Goal: Task Accomplishment & Management: Manage account settings

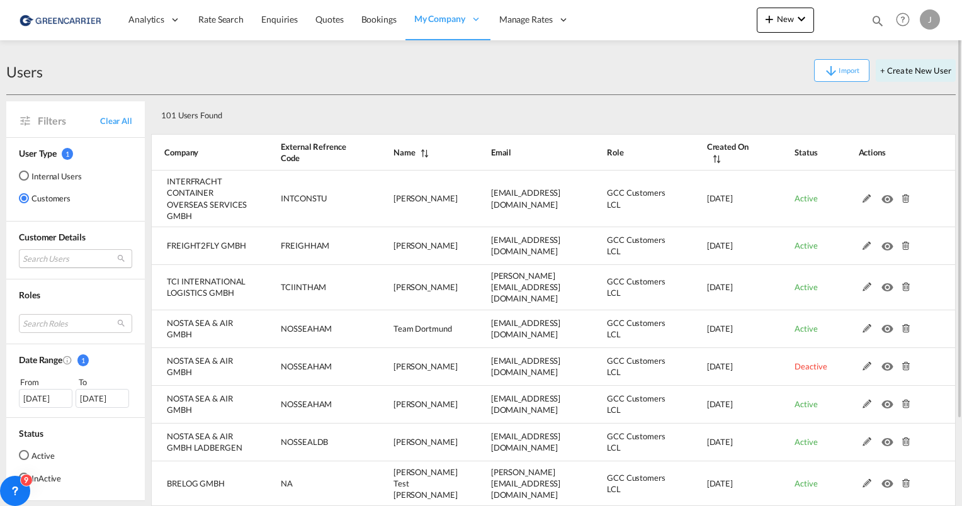
click at [58, 263] on md-select "Search Users" at bounding box center [75, 258] width 113 height 19
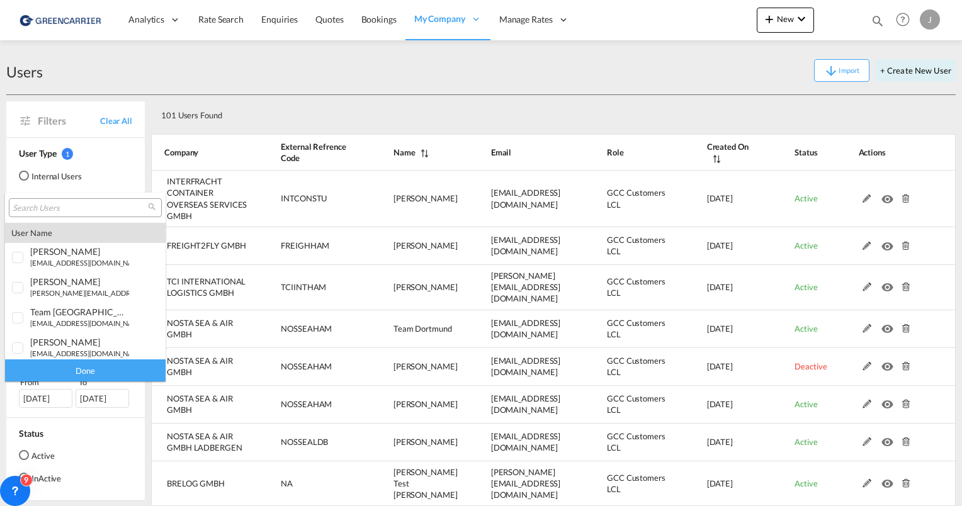
click at [66, 207] on input "search" at bounding box center [80, 208] width 135 height 11
type input "trans"
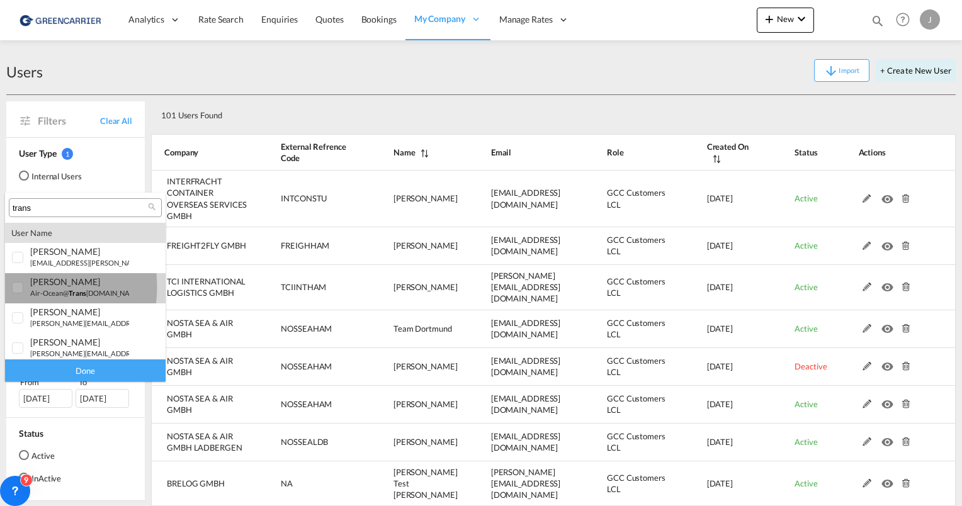
click at [15, 287] on div at bounding box center [18, 288] width 13 height 13
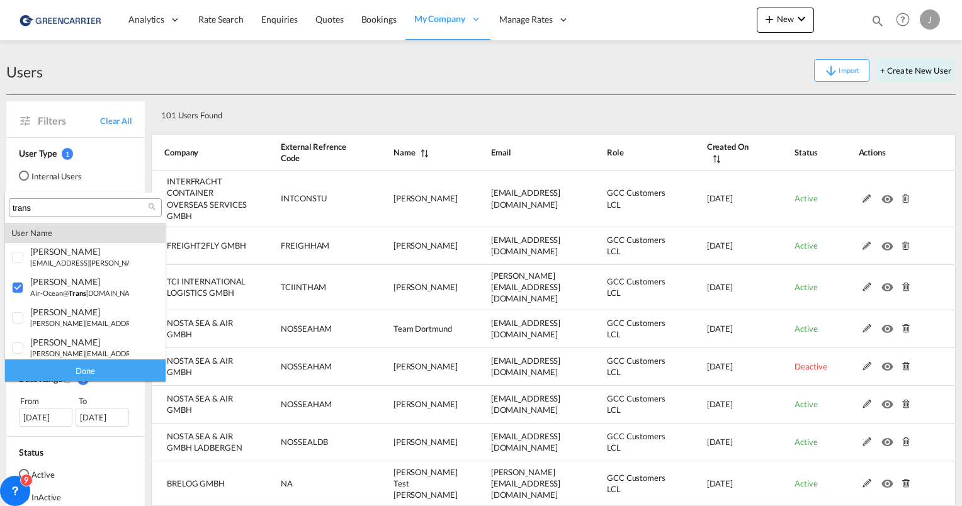
click at [69, 374] on div "Done" at bounding box center [85, 371] width 161 height 22
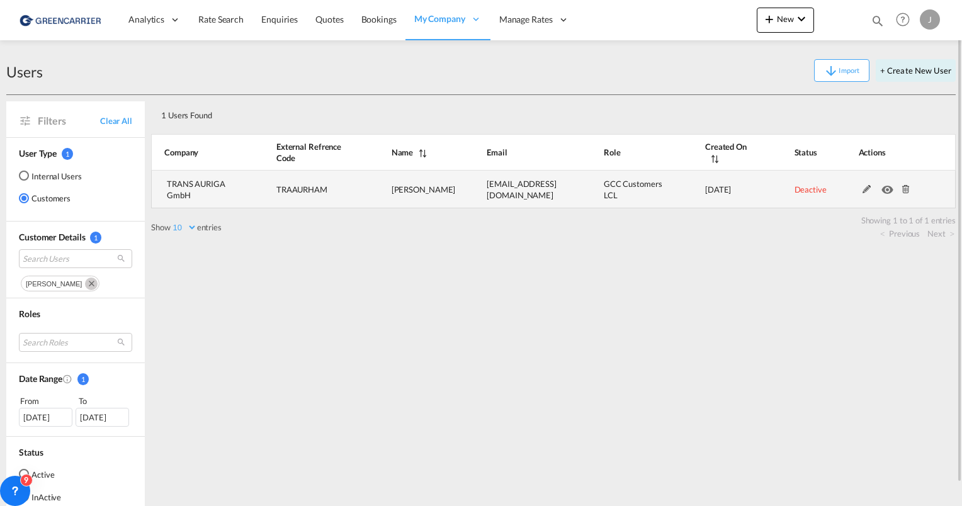
click at [867, 189] on md-icon at bounding box center [867, 189] width 16 height 9
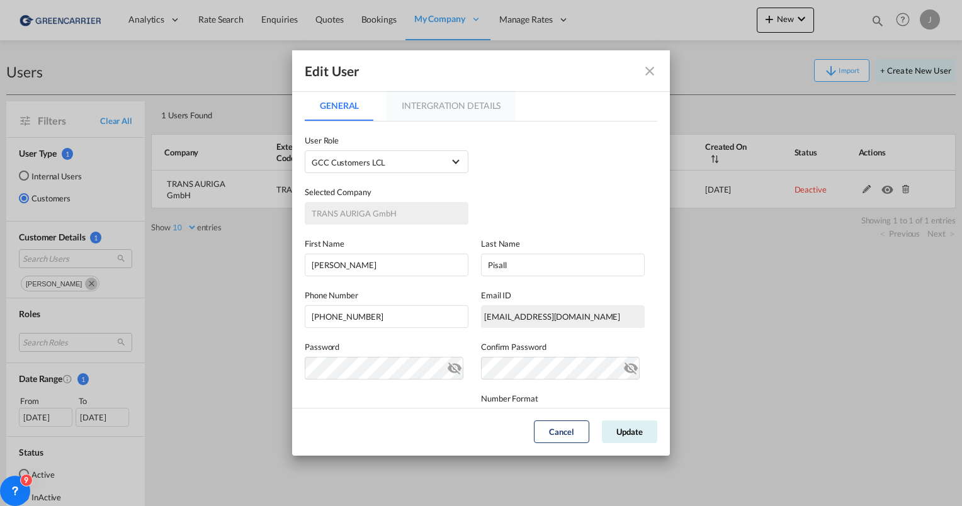
click at [430, 108] on md-tab-item "Intergration Details" at bounding box center [451, 106] width 129 height 30
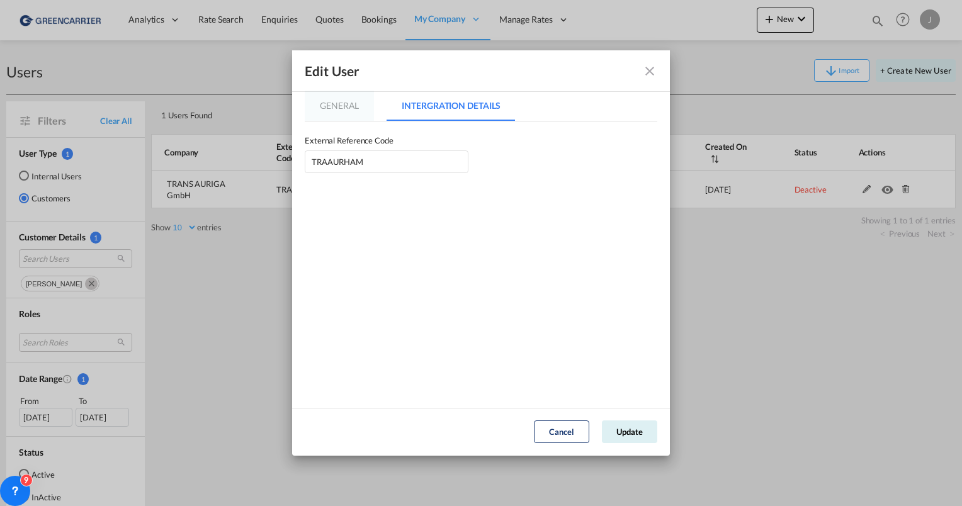
click at [334, 104] on md-tab-item "General" at bounding box center [339, 106] width 69 height 30
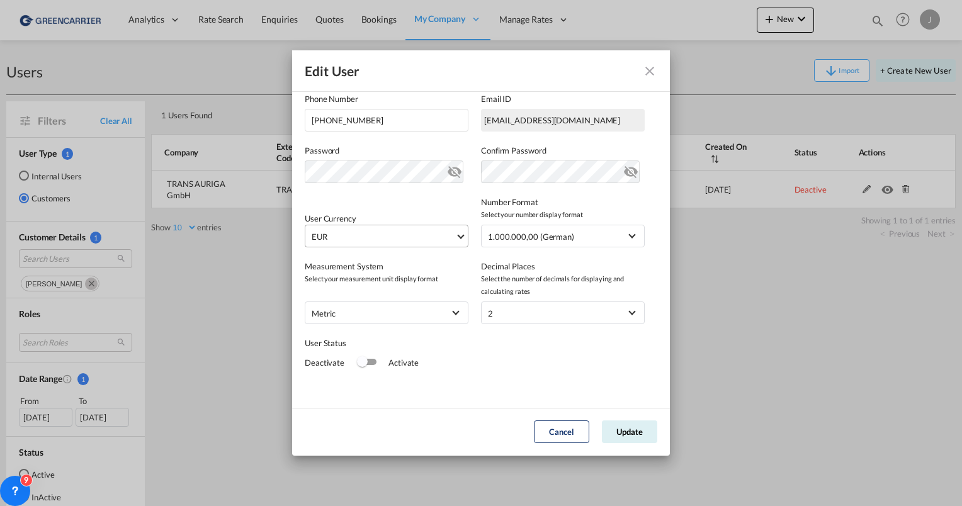
scroll to position [198, 0]
click at [366, 357] on div "Switch 1" at bounding box center [367, 360] width 19 height 6
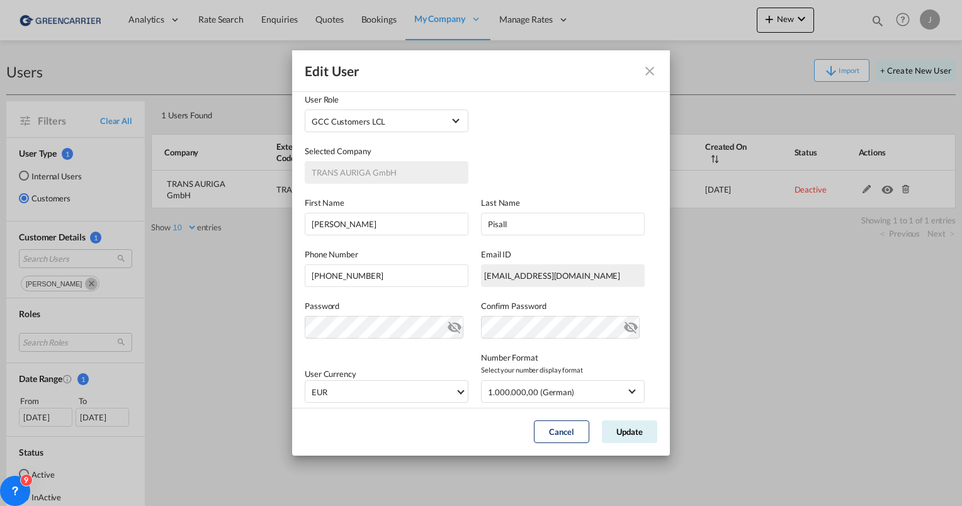
scroll to position [63, 0]
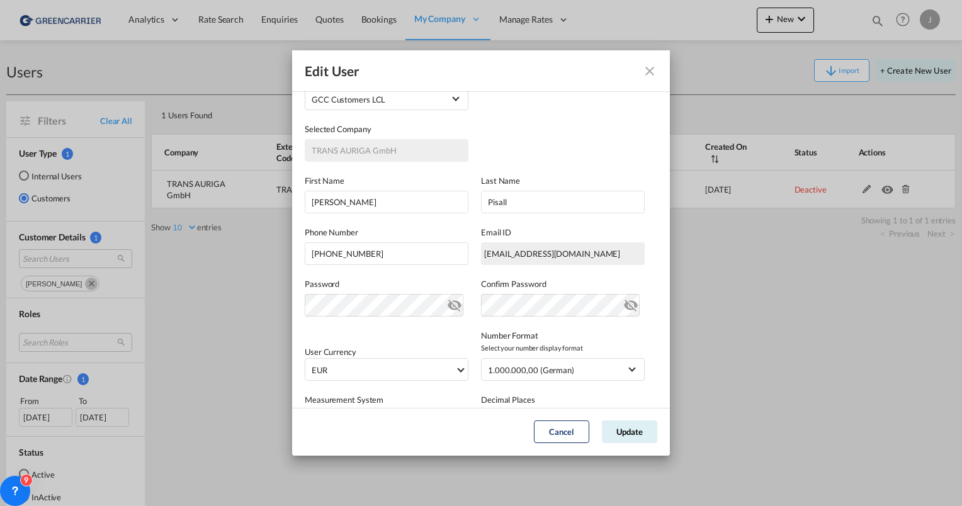
click at [447, 304] on md-icon "icon-eye-off" at bounding box center [454, 302] width 15 height 15
click at [449, 304] on md-icon "icon-eye-off" at bounding box center [454, 302] width 15 height 15
click at [624, 303] on md-icon "icon-eye-off" at bounding box center [631, 302] width 15 height 15
click at [447, 304] on div "Password Password must contain the following: A special character A number Mini…" at bounding box center [481, 291] width 353 height 52
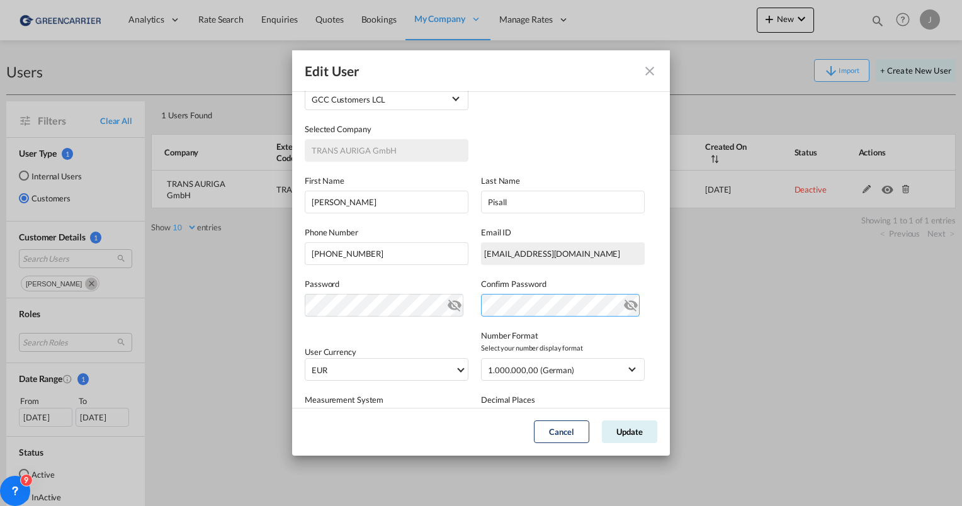
click at [465, 309] on div "Password Password must contain the following: A special character A number Mini…" at bounding box center [481, 291] width 353 height 52
click at [438, 341] on div "User Currency EUR د.إ AED [GEOGRAPHIC_DATA] Dirham Af AFN Afghan afghani Lek AL…" at bounding box center [481, 349] width 353 height 64
click at [618, 433] on button "Update" at bounding box center [629, 432] width 55 height 23
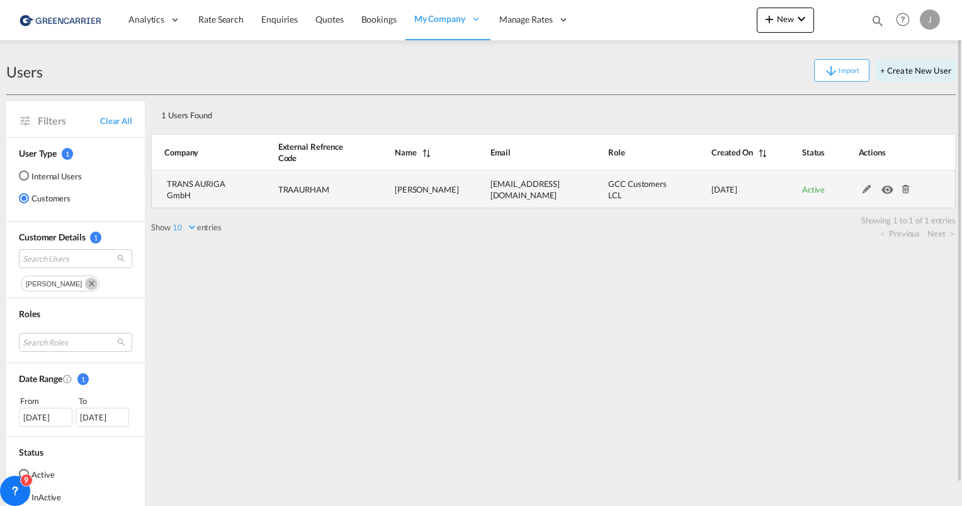
click at [869, 187] on md-icon at bounding box center [867, 189] width 16 height 9
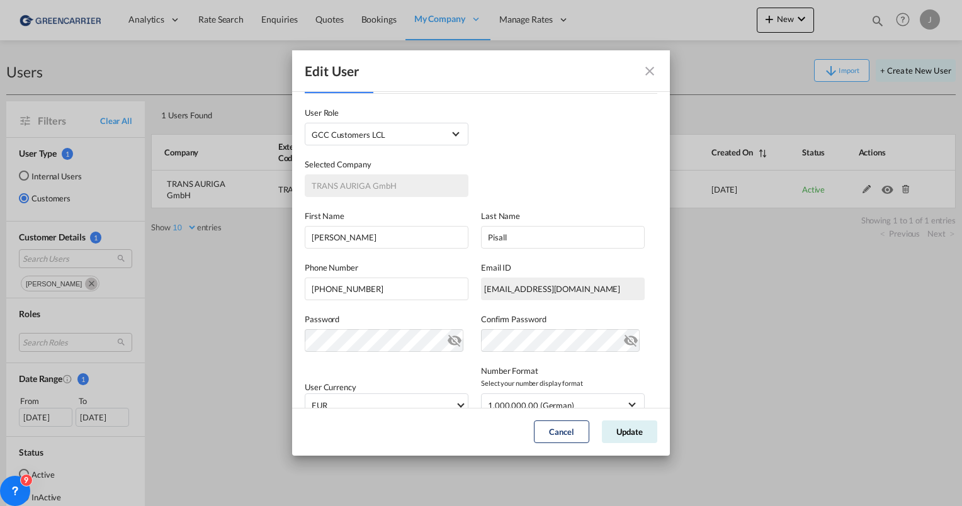
scroll to position [9, 0]
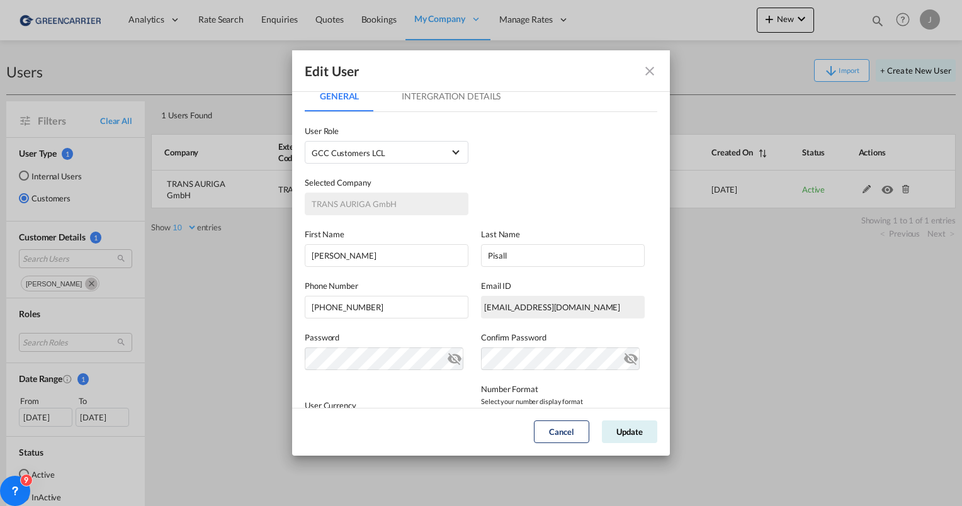
click at [449, 358] on md-icon "icon-eye-off" at bounding box center [454, 356] width 15 height 15
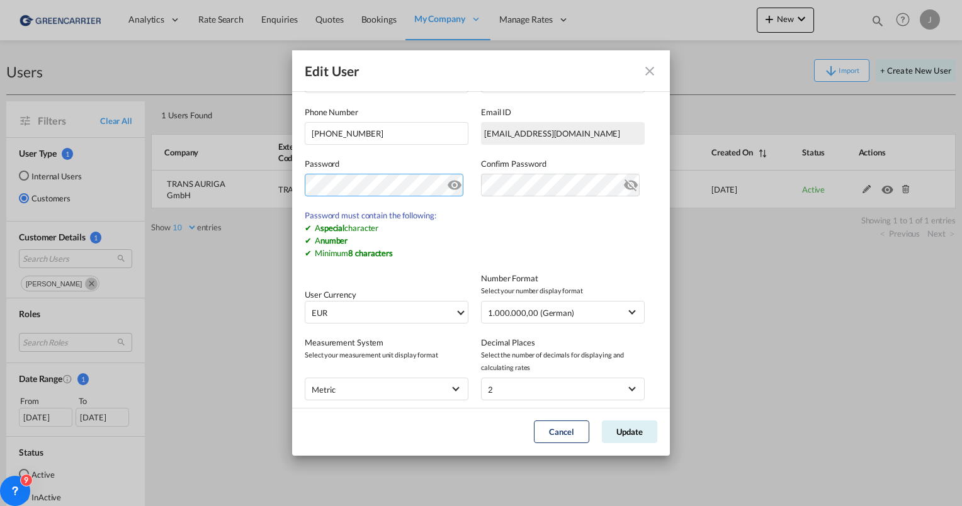
click at [255, 185] on div "Edit User General Intergration Details General Intergration Details User Type I…" at bounding box center [481, 253] width 962 height 506
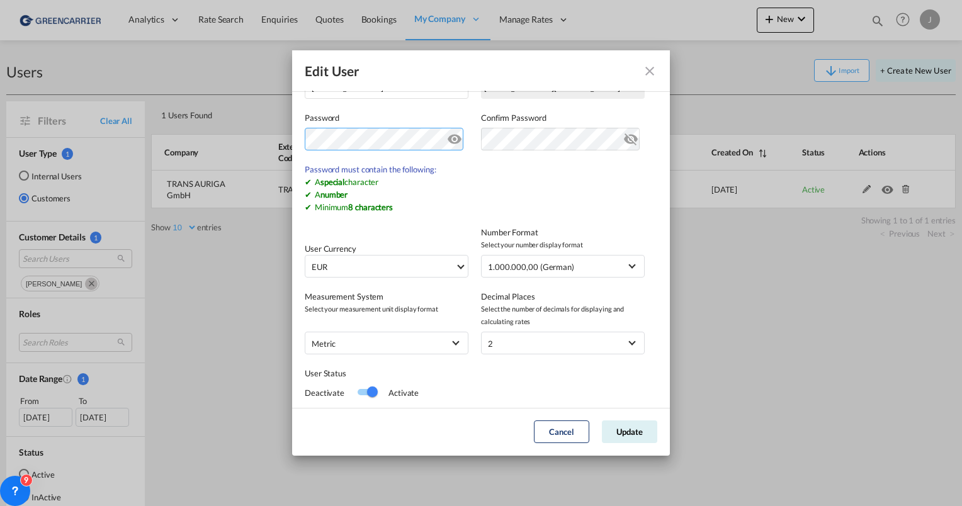
scroll to position [261, 0]
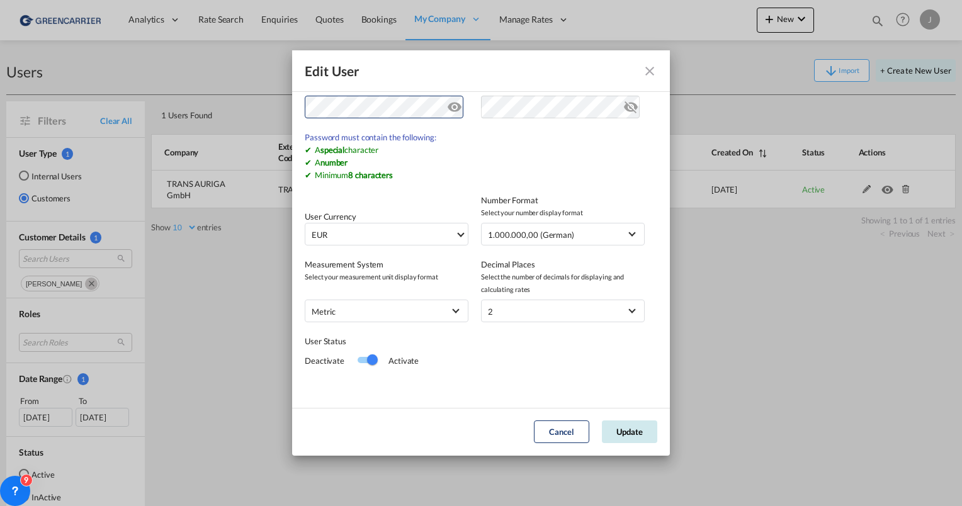
click at [625, 435] on button "Update" at bounding box center [629, 432] width 55 height 23
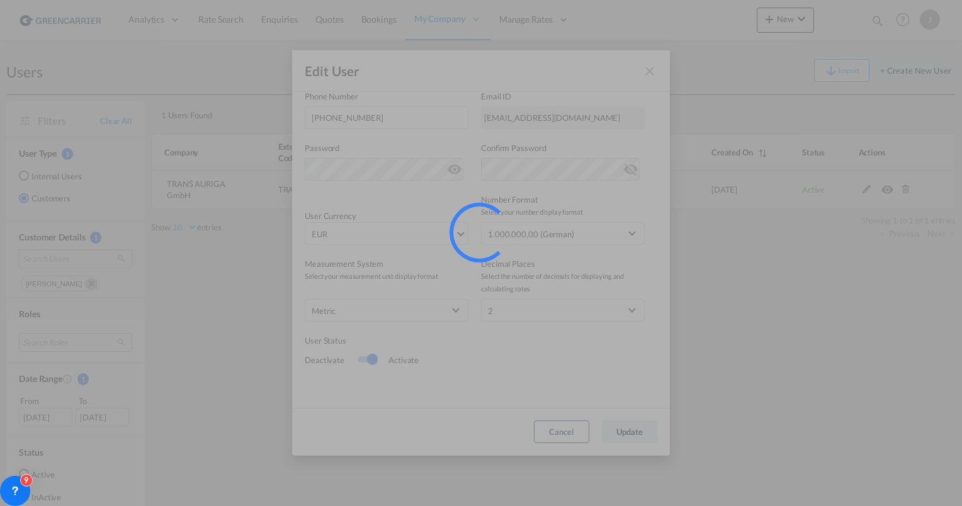
scroll to position [199, 0]
